Goal: Transaction & Acquisition: Purchase product/service

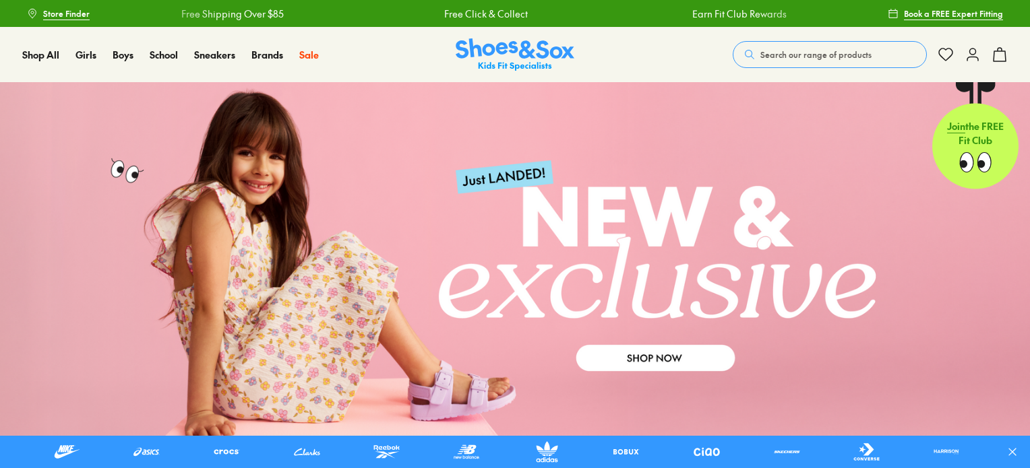
click at [786, 51] on span "Search our range of products" at bounding box center [815, 55] width 111 height 12
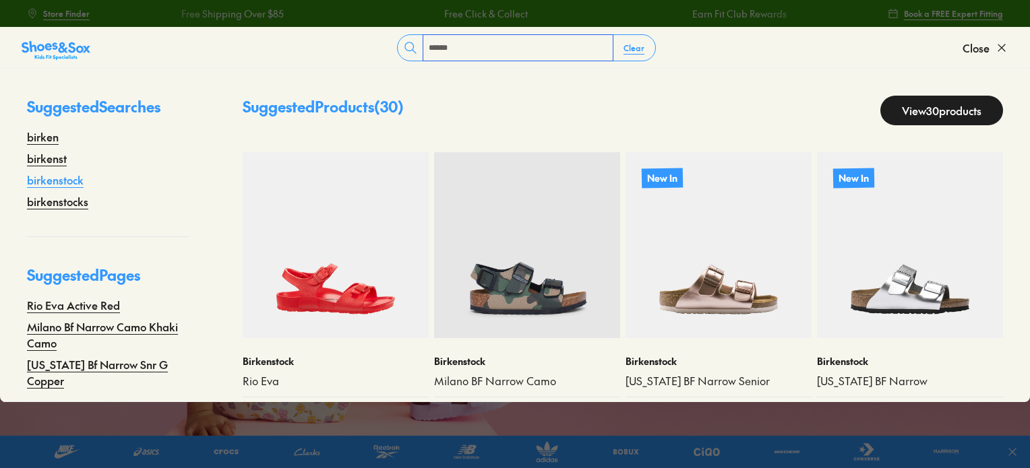
type input "******"
click at [66, 178] on link "birkenstock" at bounding box center [55, 180] width 57 height 16
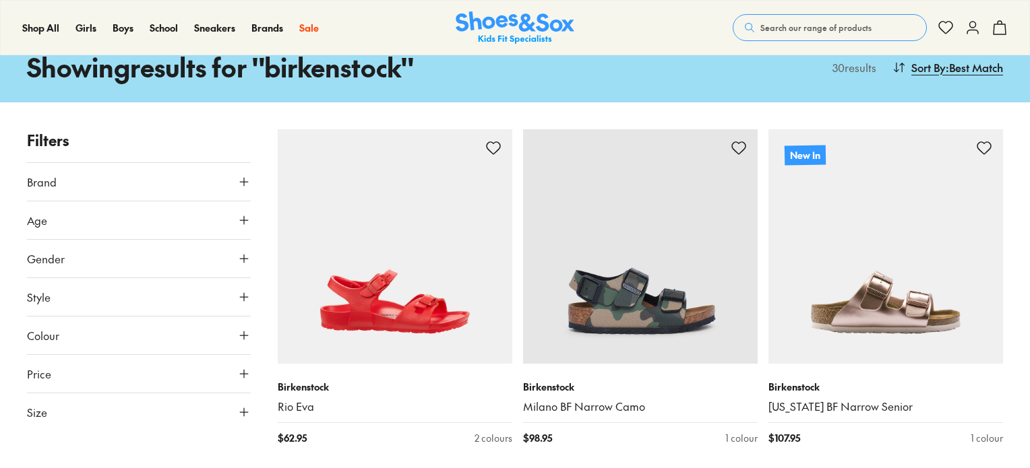
type input "***"
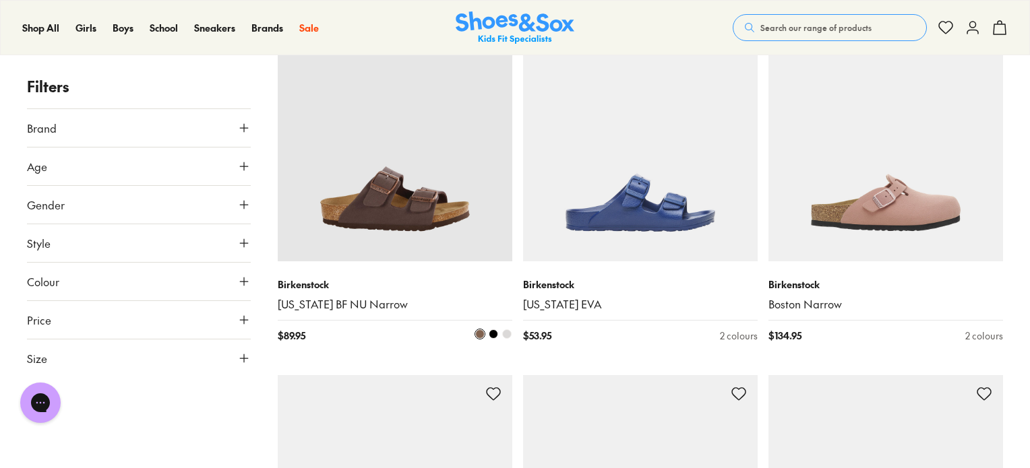
scroll to position [1568, 0]
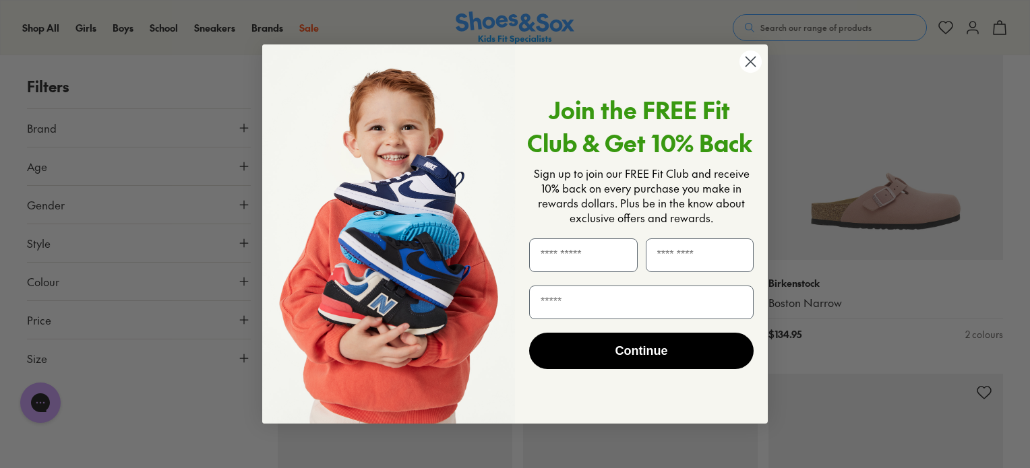
click at [744, 71] on circle "Close dialog" at bounding box center [750, 62] width 22 height 22
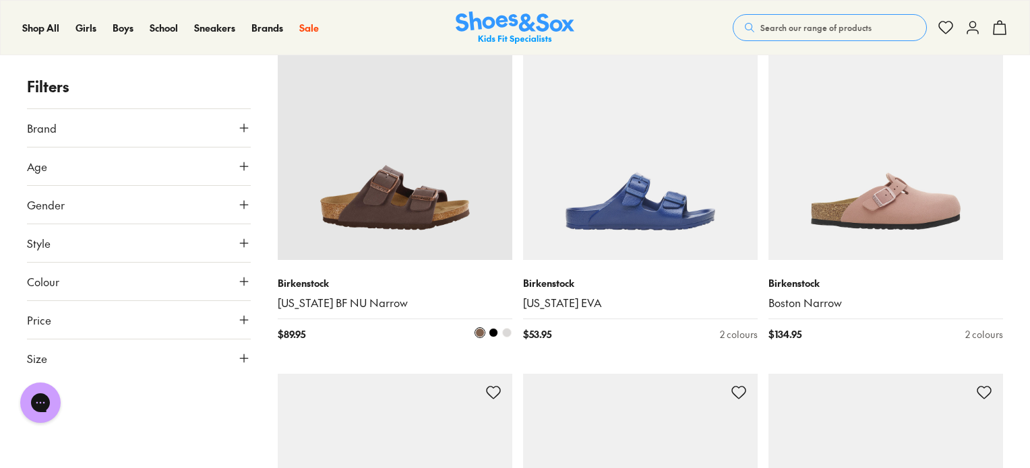
click at [399, 195] on img at bounding box center [395, 143] width 235 height 235
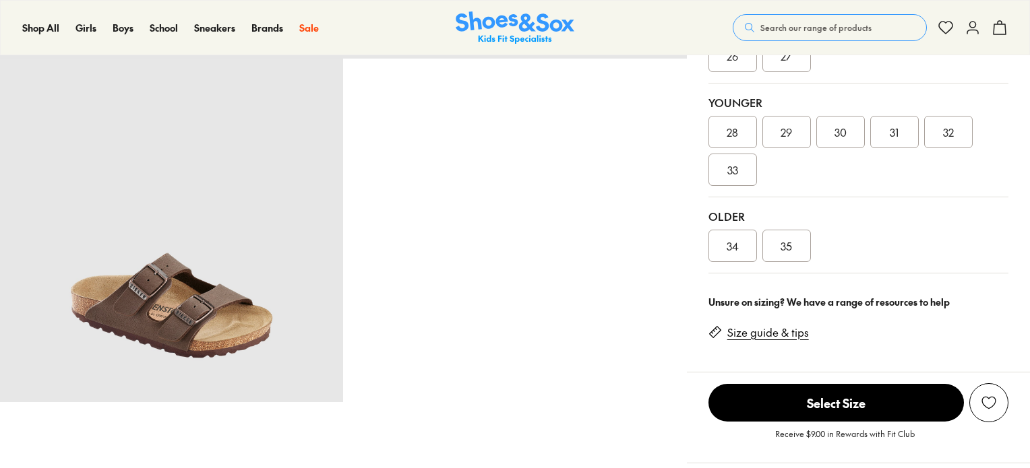
scroll to position [445, 0]
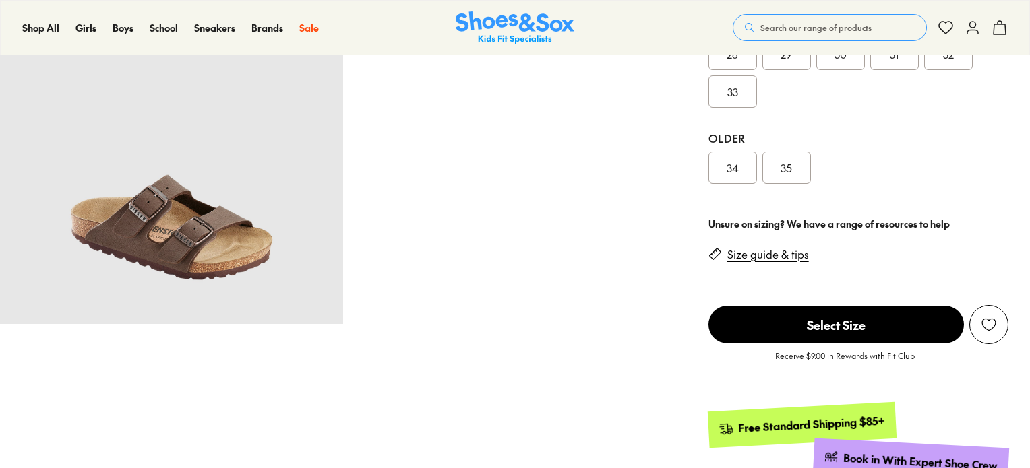
select select "*"
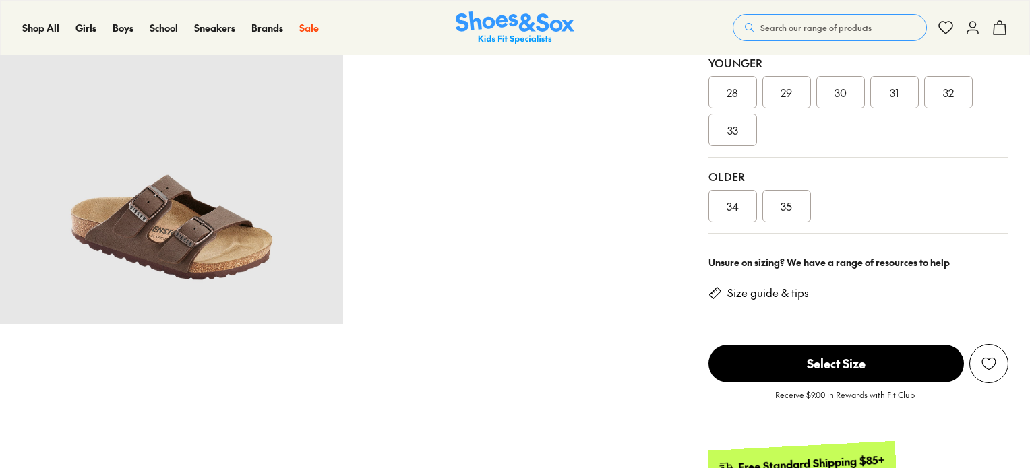
scroll to position [443, 0]
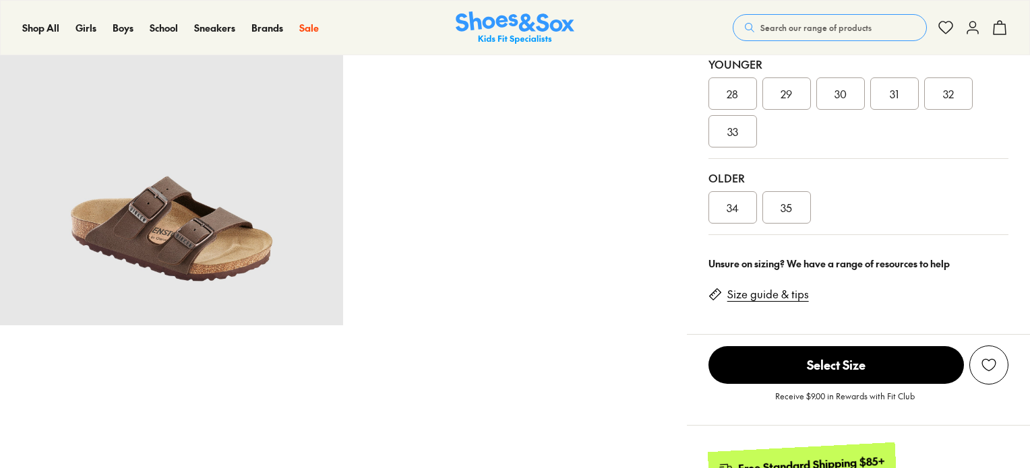
click at [780, 191] on div "35" at bounding box center [786, 207] width 49 height 32
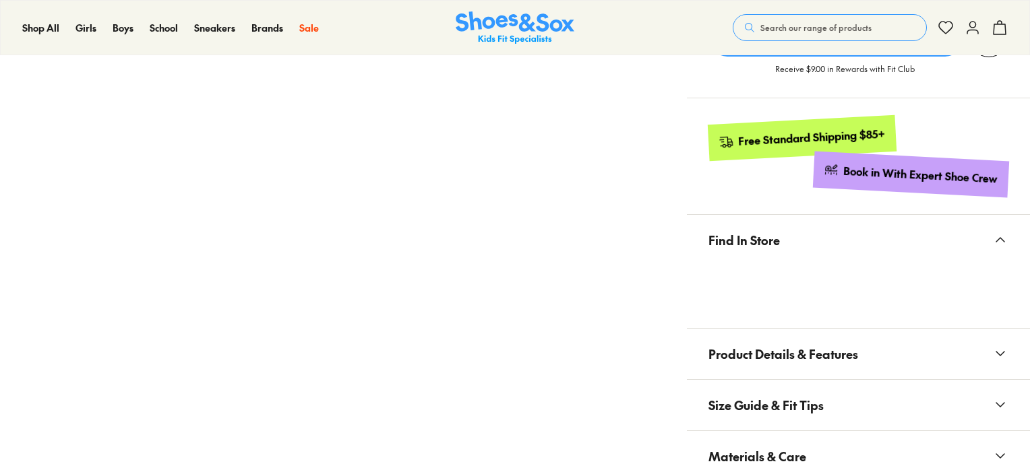
scroll to position [777, 0]
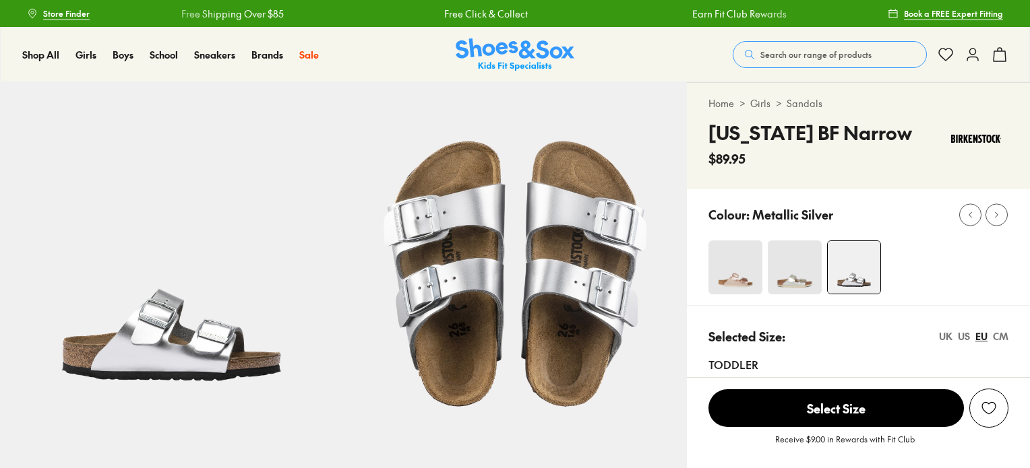
select select "*"
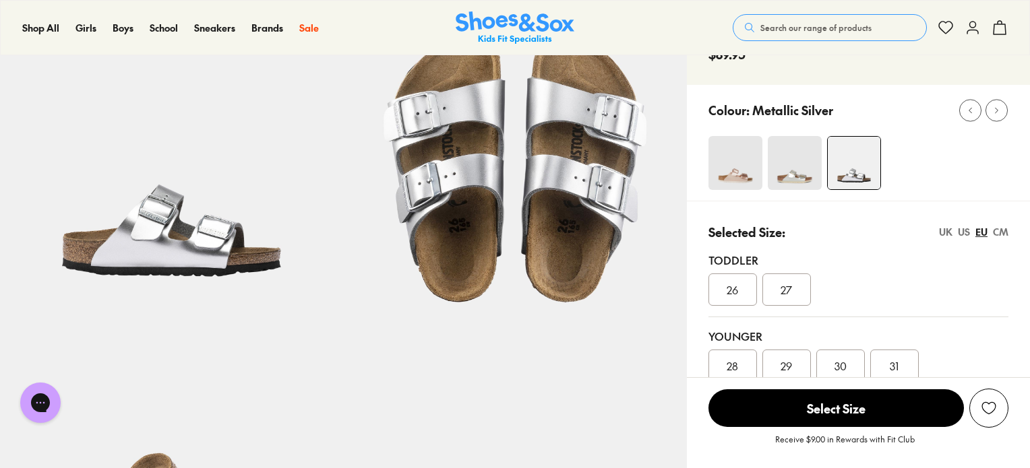
scroll to position [105, 0]
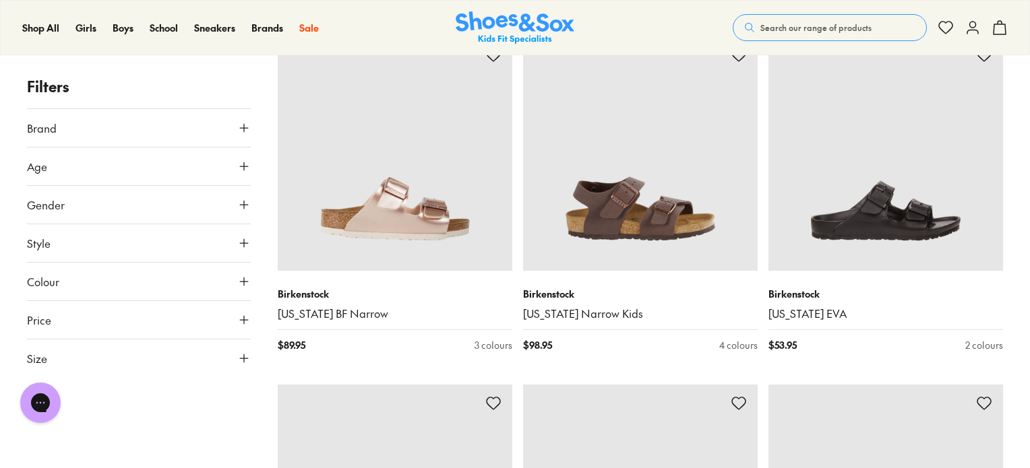
scroll to position [2577, 0]
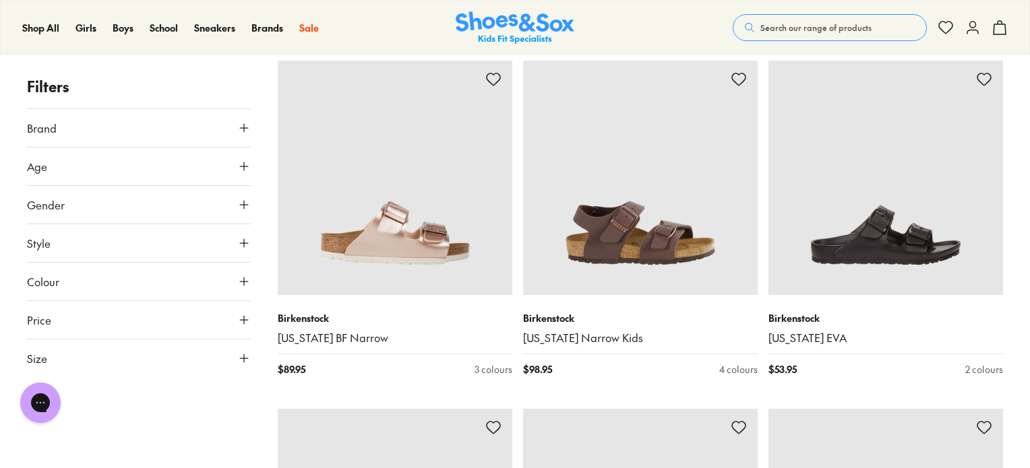
click at [137, 344] on button "Size" at bounding box center [139, 359] width 224 height 38
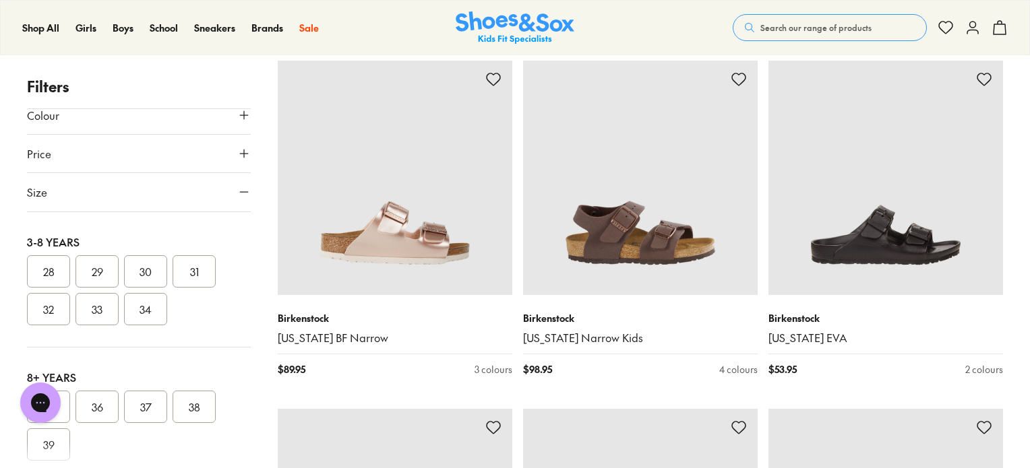
scroll to position [177, 0]
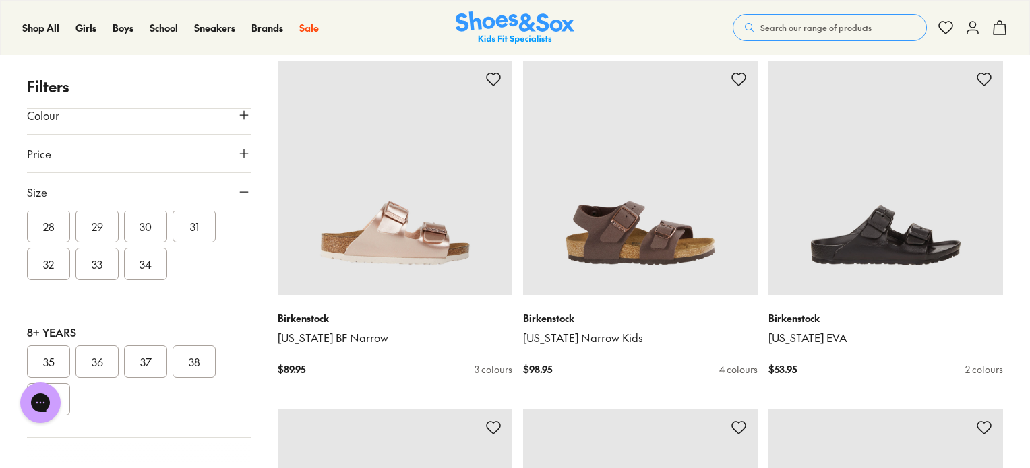
click at [196, 371] on button "38" at bounding box center [194, 362] width 43 height 32
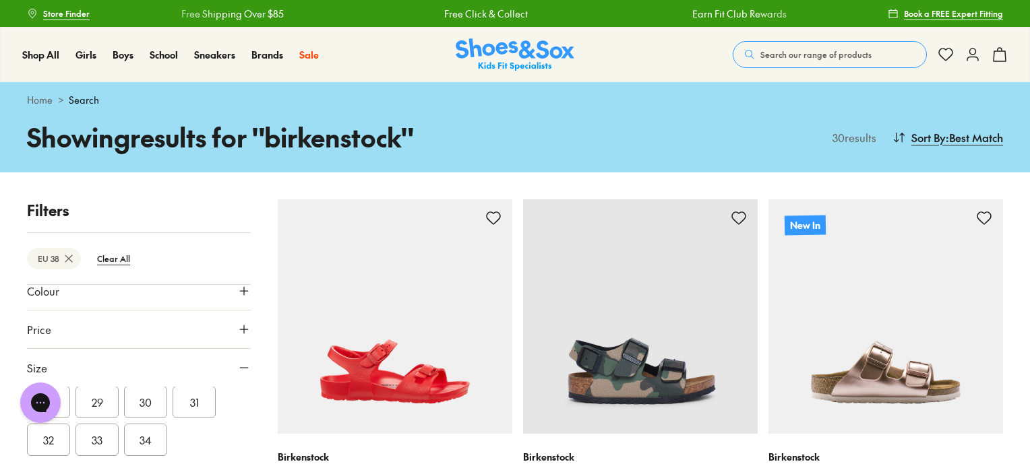
scroll to position [218, 0]
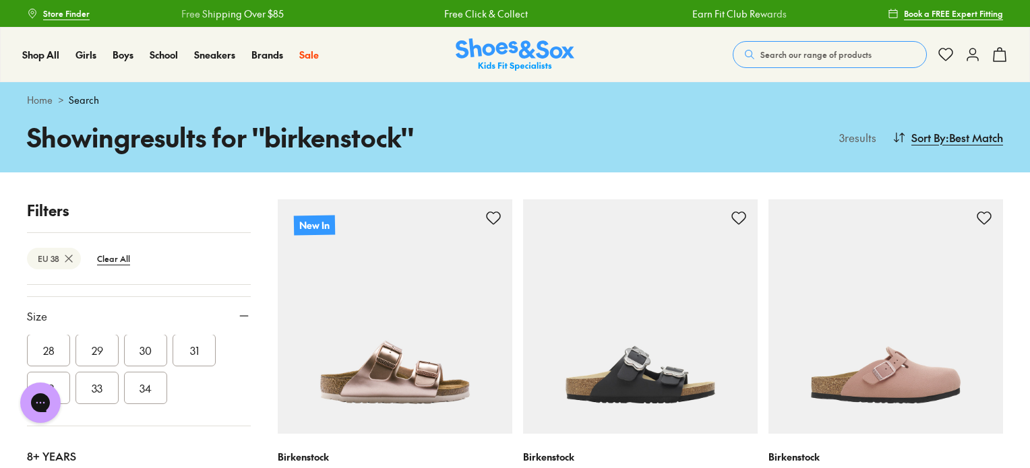
type input "***"
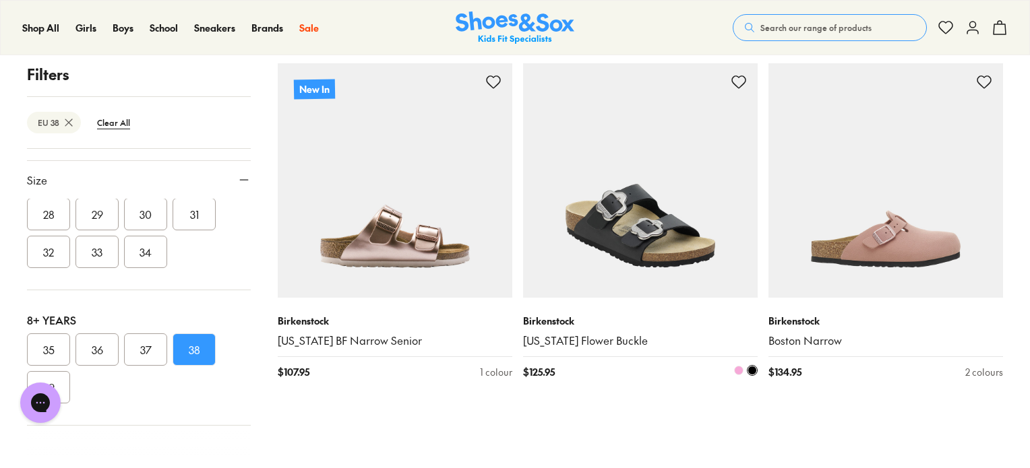
scroll to position [129, 0]
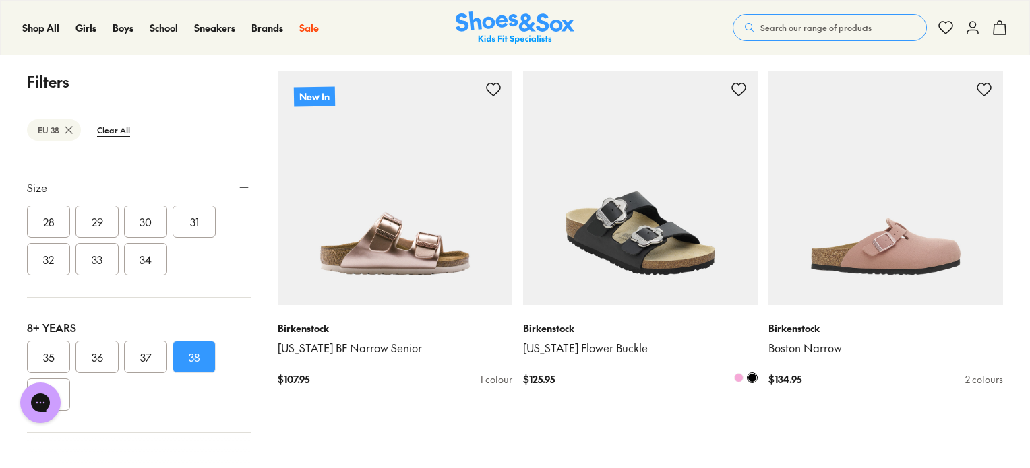
click at [609, 196] on img at bounding box center [640, 188] width 235 height 235
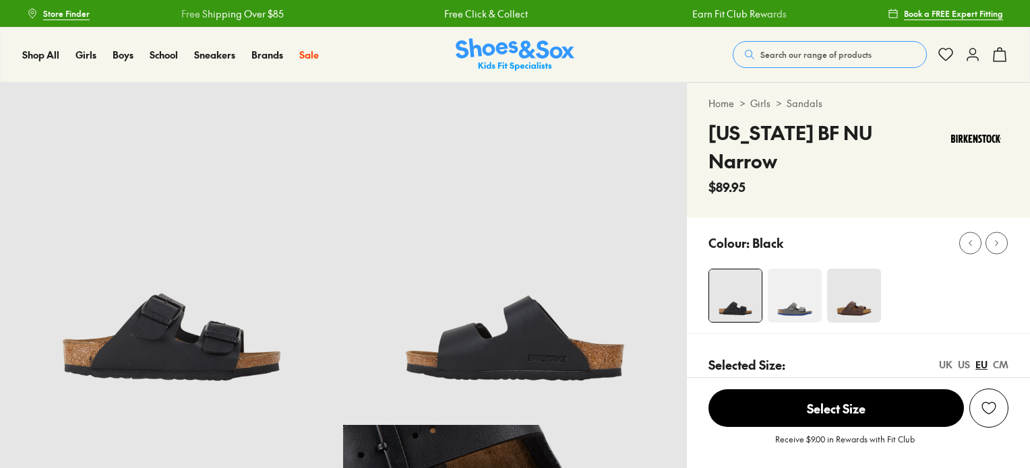
select select "*"
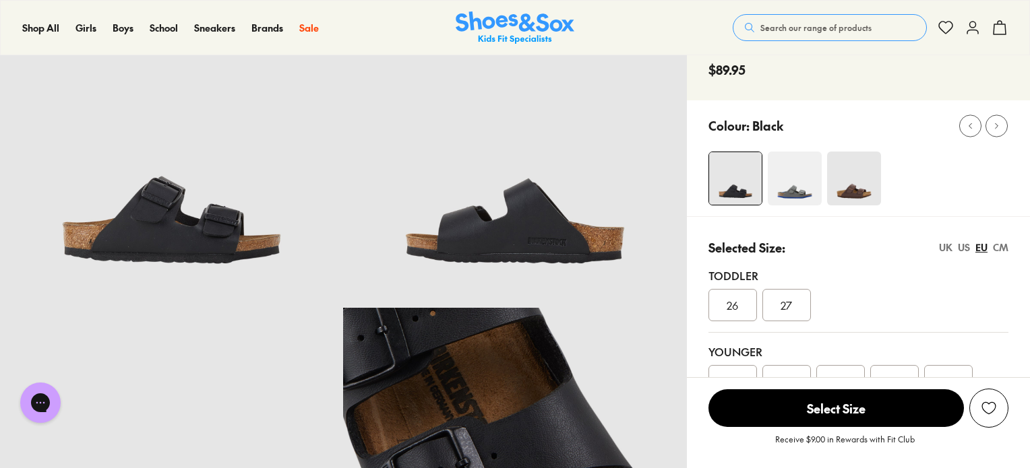
scroll to position [82, 0]
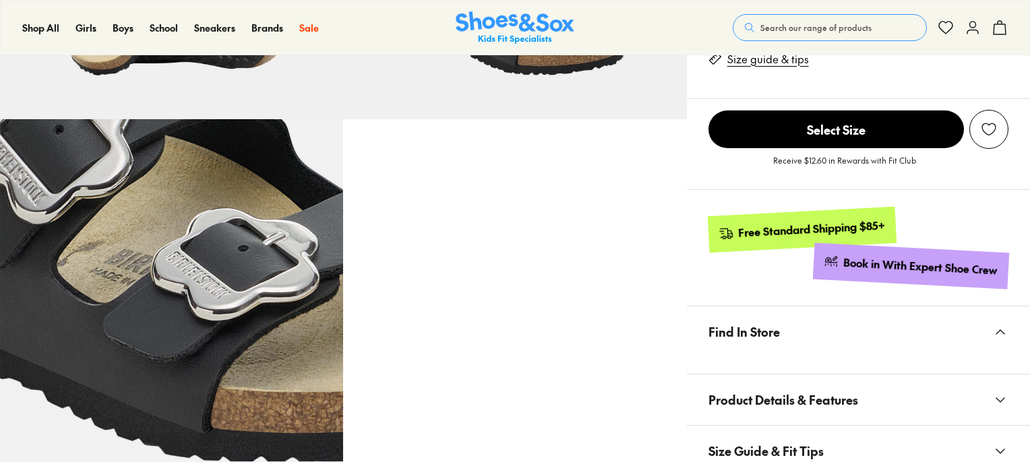
select select "*"
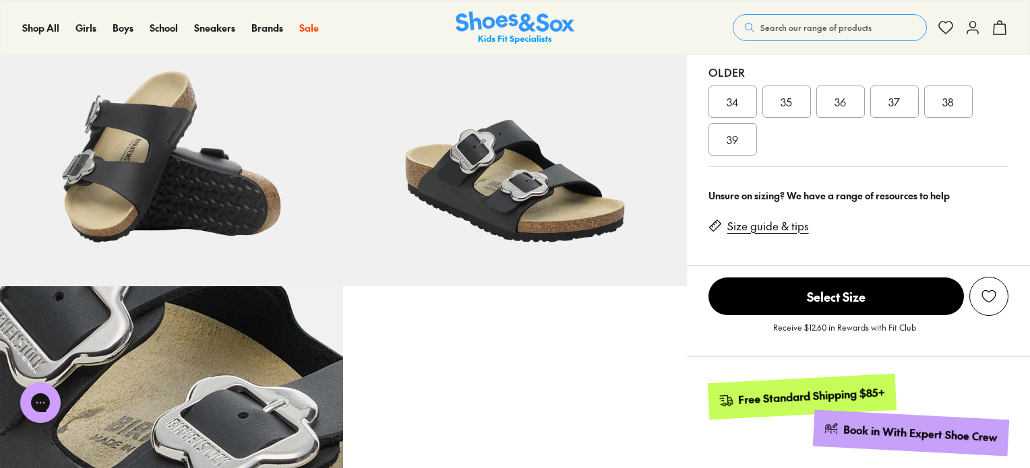
scroll to position [483, 0]
click at [751, 135] on div "39" at bounding box center [732, 139] width 49 height 32
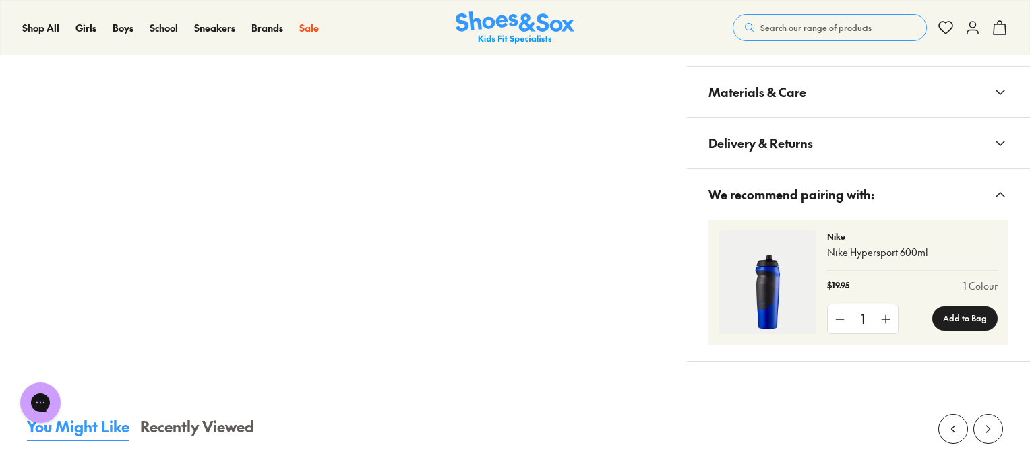
scroll to position [1485, 0]
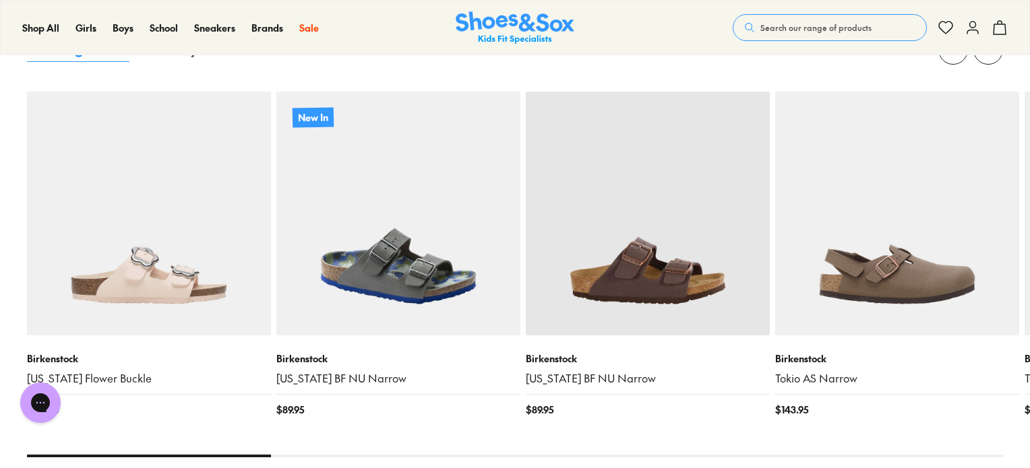
click at [427, 246] on img at bounding box center [398, 214] width 244 height 244
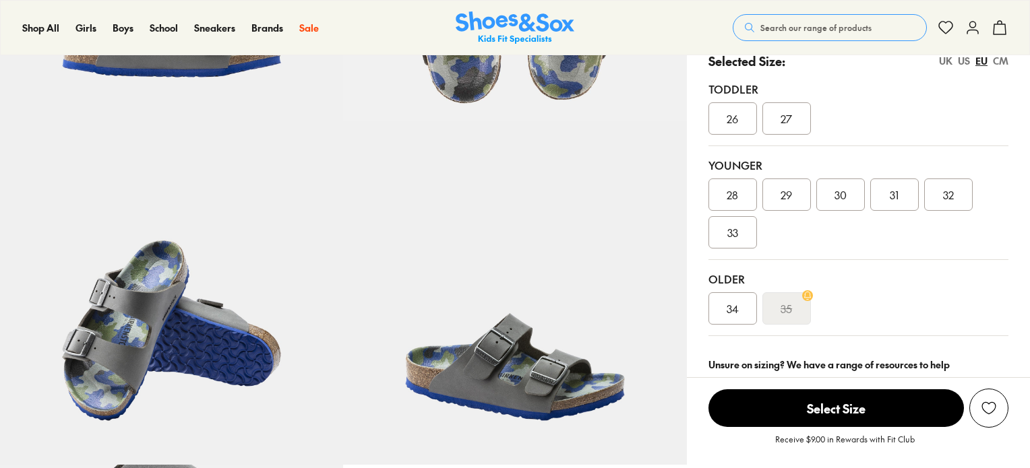
scroll to position [323, 0]
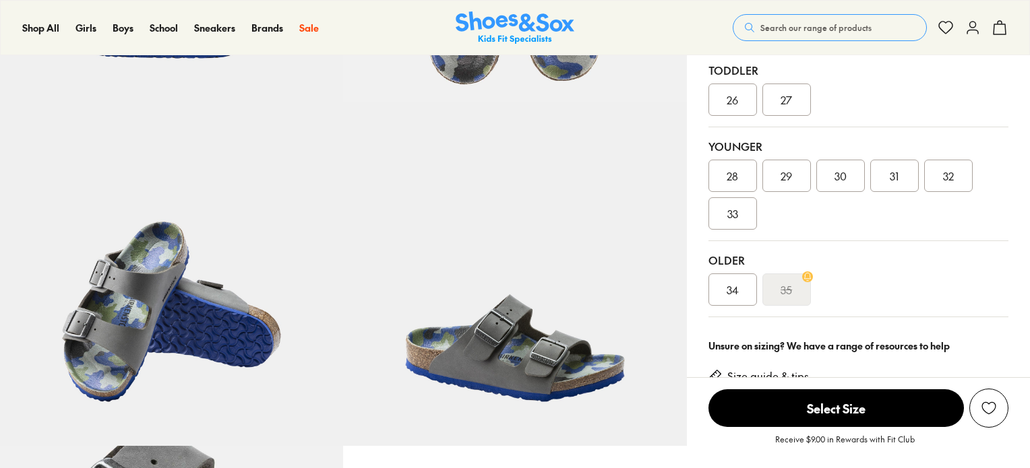
select select "*"
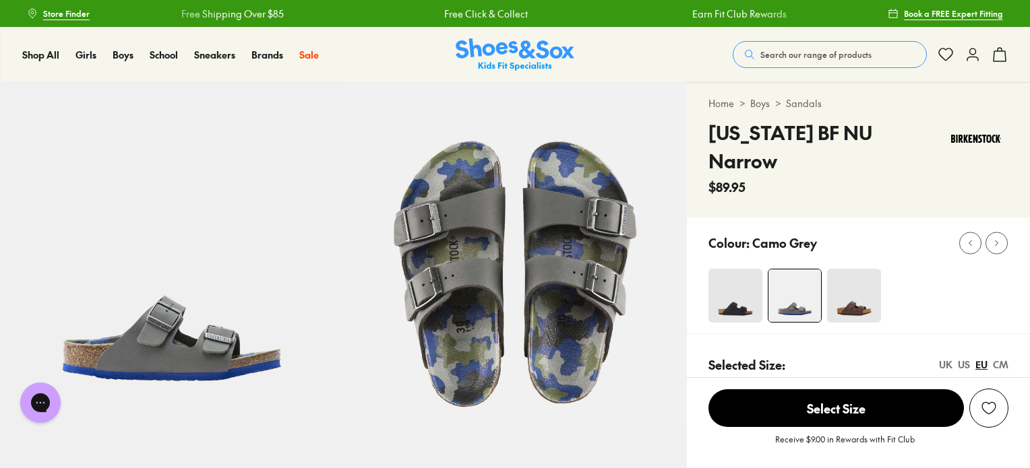
scroll to position [0, 0]
